Goal: Communication & Community: Answer question/provide support

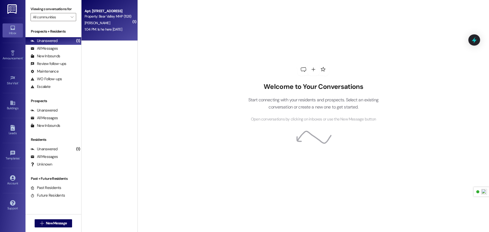
click at [108, 35] on div "Apt. [STREET_ADDRESS] Property: [GEOGRAPHIC_DATA] (1128) [PERSON_NAME] 1:04 PM:…" at bounding box center [109, 20] width 56 height 41
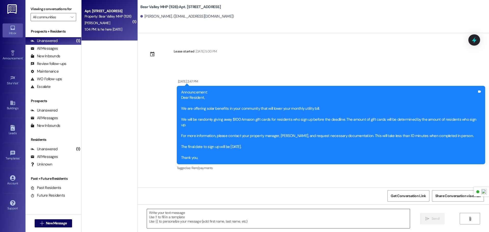
scroll to position [18842, 0]
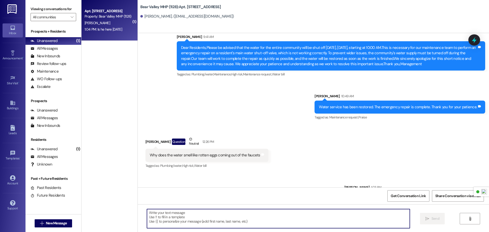
drag, startPoint x: 209, startPoint y: 220, endPoint x: 208, endPoint y: 217, distance: 2.8
click at [208, 220] on textarea at bounding box center [278, 218] width 263 height 19
type textarea "Yes he is, would you like me to send him?"
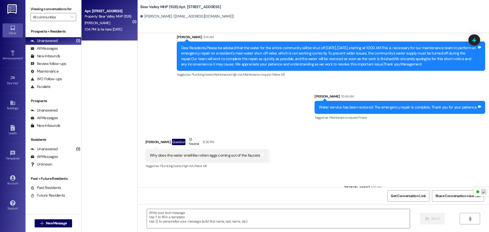
click at [18, 10] on link at bounding box center [12, 9] width 16 height 18
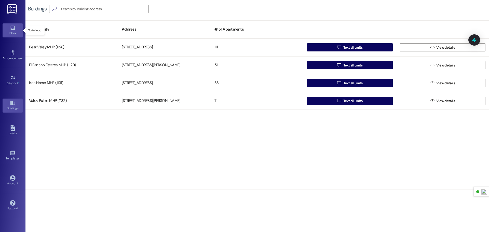
click at [10, 24] on link "Inbox" at bounding box center [13, 30] width 20 height 14
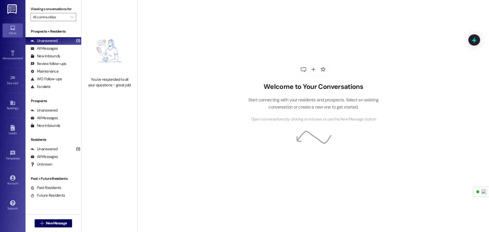
click at [19, 11] on link at bounding box center [12, 9] width 16 height 18
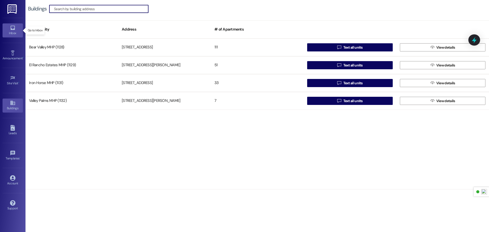
click at [15, 29] on icon at bounding box center [13, 28] width 6 height 6
